Goal: Information Seeking & Learning: Understand process/instructions

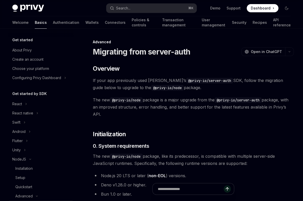
scroll to position [4, 0]
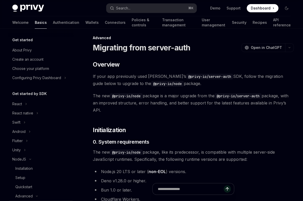
type textarea "*"
click at [224, 79] on span "If your app previously used Privy’s @privy-io/server-auth SDK, follow the migra…" at bounding box center [193, 80] width 201 height 14
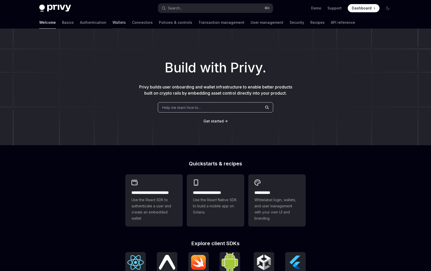
click at [112, 20] on link "Wallets" at bounding box center [118, 22] width 13 height 12
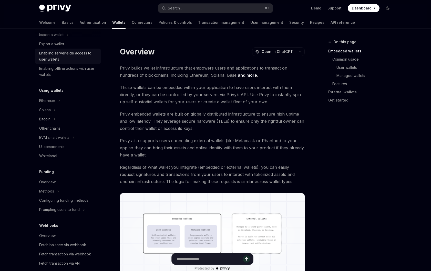
scroll to position [76, 0]
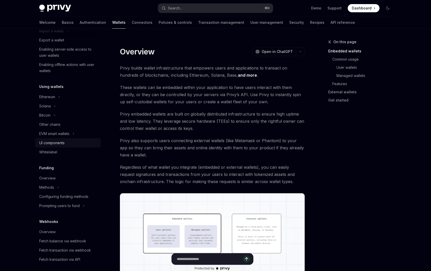
click at [58, 141] on div "UI components" at bounding box center [51, 143] width 25 height 6
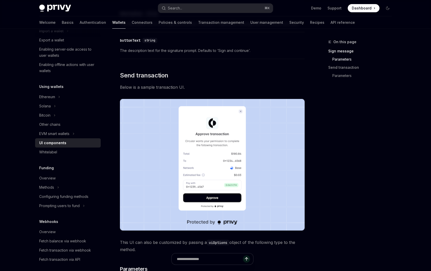
scroll to position [380, 0]
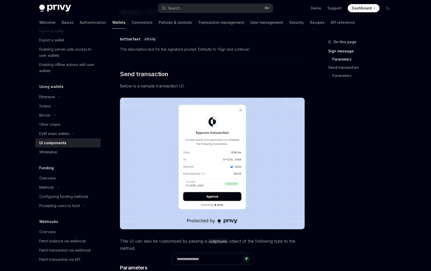
drag, startPoint x: 327, startPoint y: 149, endPoint x: 322, endPoint y: 147, distance: 5.8
click at [327, 149] on div "On this page Sign message Parameters Send transaction Parameters" at bounding box center [357, 155] width 78 height 232
click at [113, 76] on div "Navigate to header" at bounding box center [113, 74] width 6 height 6
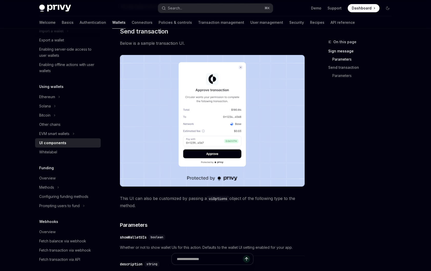
scroll to position [400, 0]
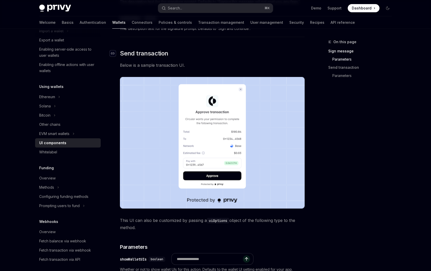
click at [115, 54] on div "Navigate to header" at bounding box center [113, 53] width 6 height 6
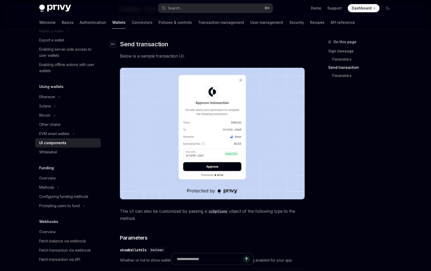
scroll to position [411, 0]
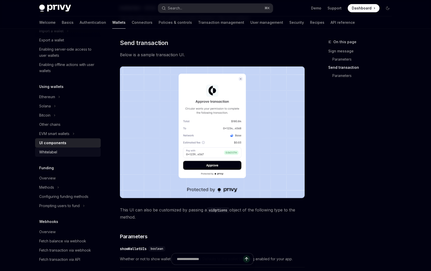
click at [76, 155] on div "Whitelabel" at bounding box center [68, 152] width 58 height 6
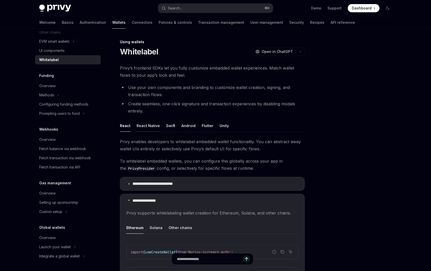
click at [156, 126] on button "React Native" at bounding box center [147, 126] width 23 height 12
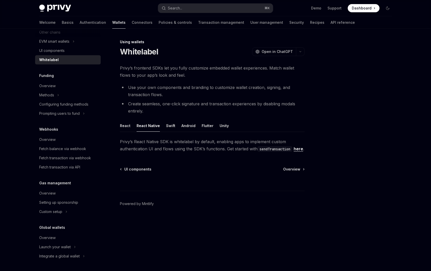
click at [132, 127] on ul "React React Native Swift Android Flutter Unity" at bounding box center [212, 126] width 185 height 12
click at [128, 128] on button "React" at bounding box center [125, 126] width 10 height 12
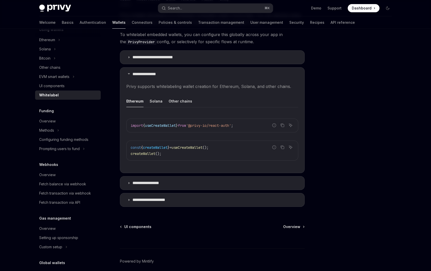
scroll to position [168, 0]
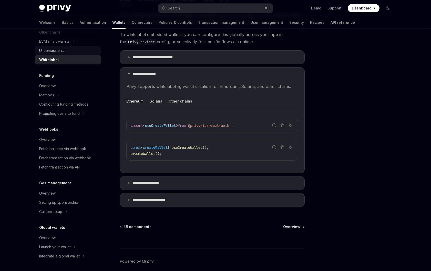
click at [78, 47] on link "UI components" at bounding box center [68, 50] width 66 height 9
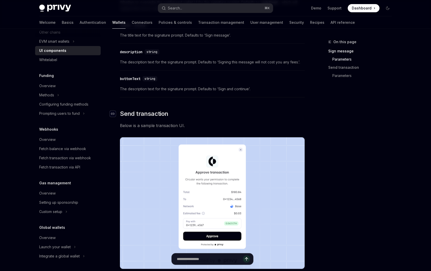
click at [113, 113] on icon "Navigate to header" at bounding box center [113, 114] width 4 height 2
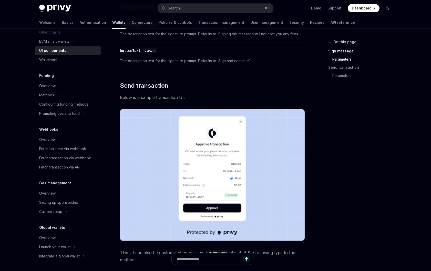
scroll to position [412, 0]
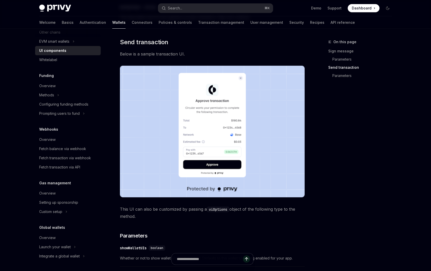
click at [213, 209] on code "uiOptions" at bounding box center [218, 210] width 23 height 6
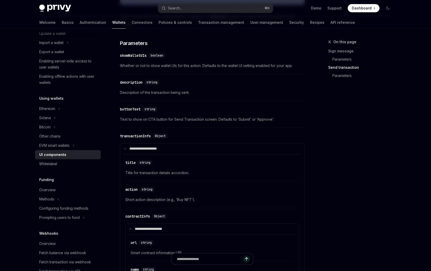
scroll to position [25, 0]
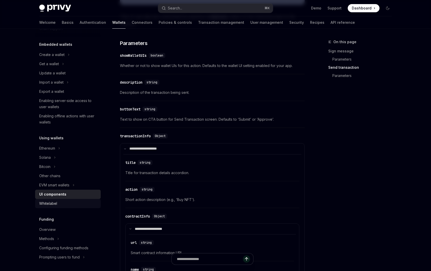
click at [47, 205] on div "Whitelabel" at bounding box center [48, 204] width 18 height 6
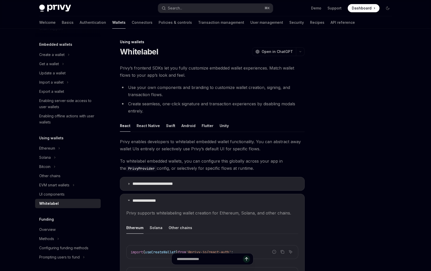
scroll to position [103, 0]
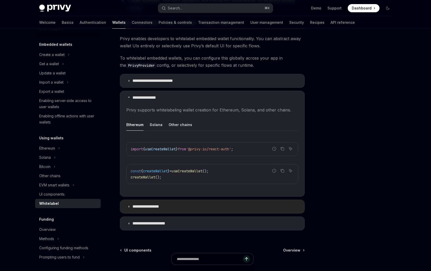
click at [144, 206] on p "**********" at bounding box center [150, 206] width 37 height 5
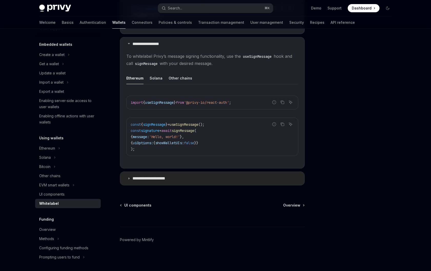
click at [162, 181] on p "**********" at bounding box center [153, 178] width 42 height 5
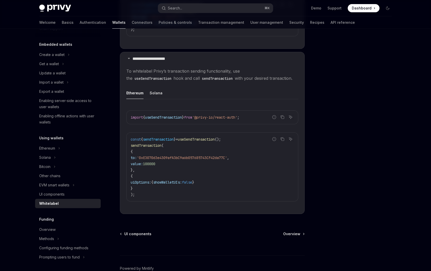
scroll to position [388, 0]
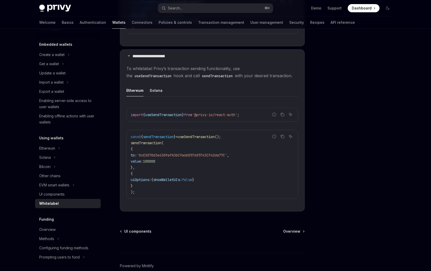
click at [158, 193] on code "const { sendTransaction } = useSendTransaction (); sendTransaction ( { to: '0xE…" at bounding box center [212, 164] width 163 height 61
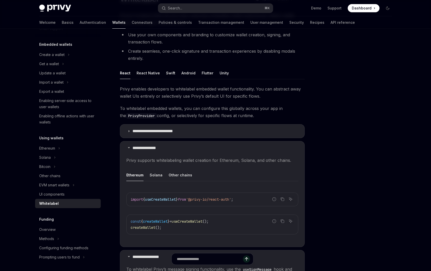
scroll to position [0, 0]
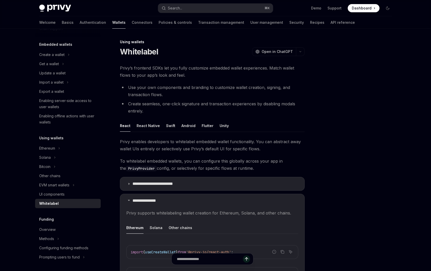
drag, startPoint x: 120, startPoint y: 173, endPoint x: 12, endPoint y: 153, distance: 109.5
drag, startPoint x: 77, startPoint y: 195, endPoint x: 76, endPoint y: 198, distance: 3.3
click at [77, 195] on div "UI components" at bounding box center [68, 195] width 58 height 6
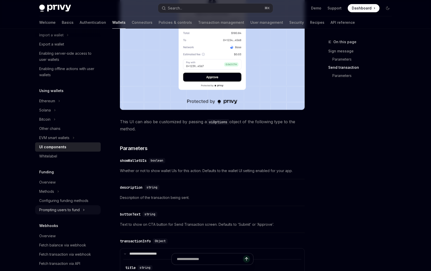
scroll to position [72, 0]
click at [86, 211] on div "Prompting users to fund" at bounding box center [68, 209] width 66 height 9
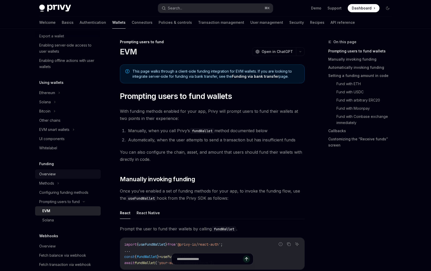
scroll to position [72, 0]
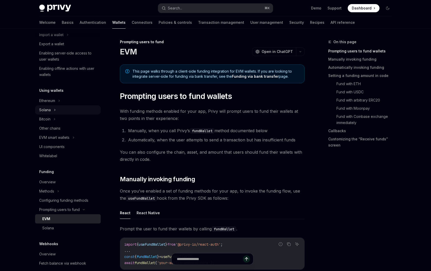
click at [57, 107] on div "Solana" at bounding box center [68, 109] width 66 height 9
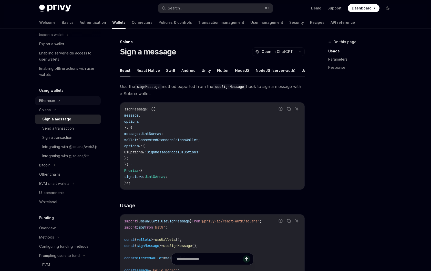
click at [58, 102] on icon at bounding box center [59, 101] width 2 height 6
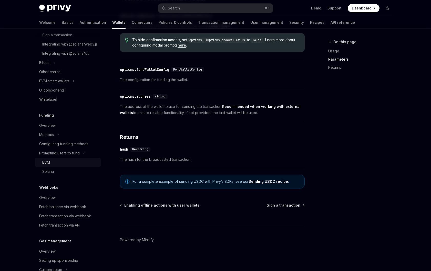
scroll to position [258, 0]
click at [66, 139] on div "Methods" at bounding box center [68, 134] width 66 height 9
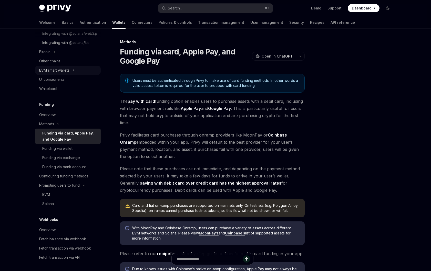
scroll to position [251, 0]
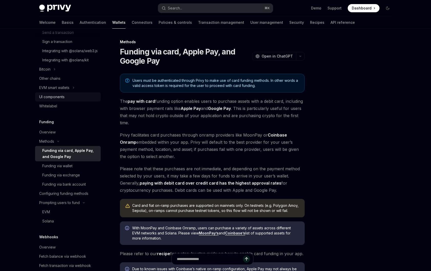
click at [54, 100] on div "UI components" at bounding box center [51, 97] width 25 height 6
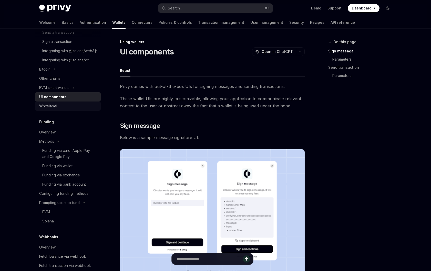
click at [46, 109] on div "Whitelabel" at bounding box center [48, 106] width 18 height 6
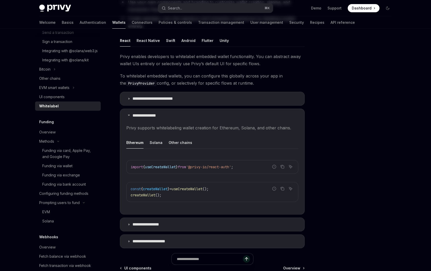
scroll to position [148, 0]
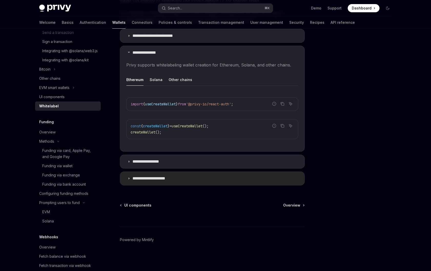
click at [156, 178] on p "**********" at bounding box center [153, 178] width 42 height 5
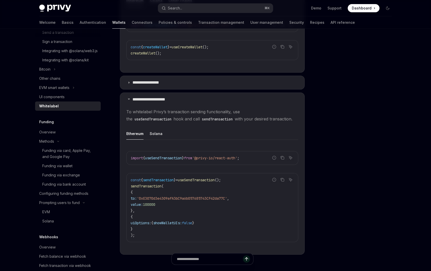
scroll to position [100, 0]
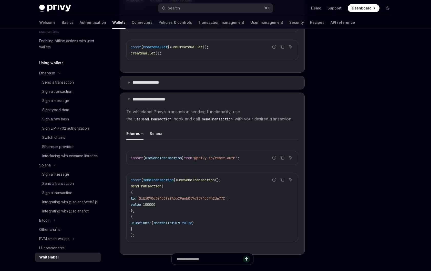
type textarea "*"
